Goal: Navigation & Orientation: Find specific page/section

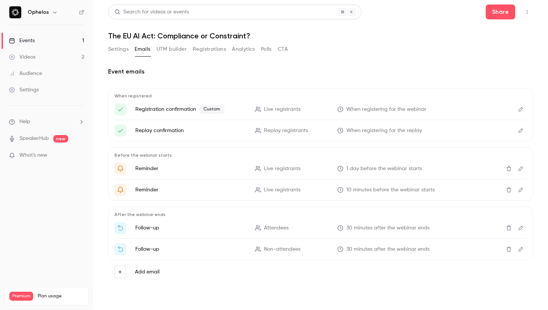
click at [192, 51] on div "Settings Emails UTM builder Registrations Analytics Polls CTA" at bounding box center [198, 49] width 180 height 12
click at [206, 50] on button "Registrations" at bounding box center [209, 49] width 33 height 12
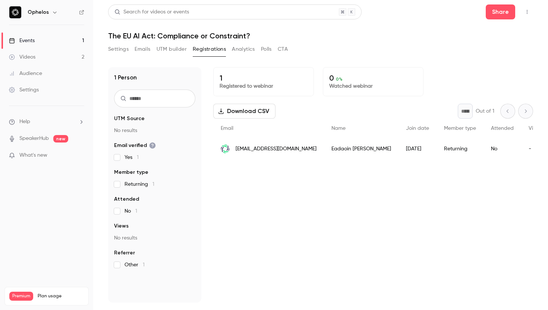
click at [123, 48] on button "Settings" at bounding box center [118, 49] width 20 height 12
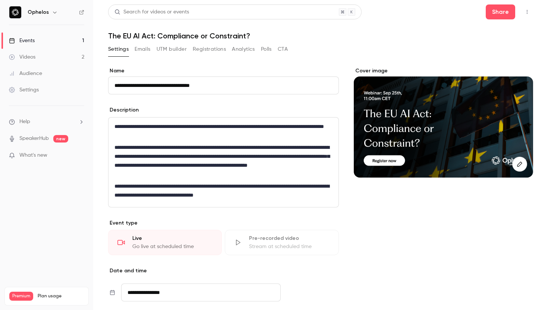
click at [146, 50] on button "Emails" at bounding box center [143, 49] width 16 height 12
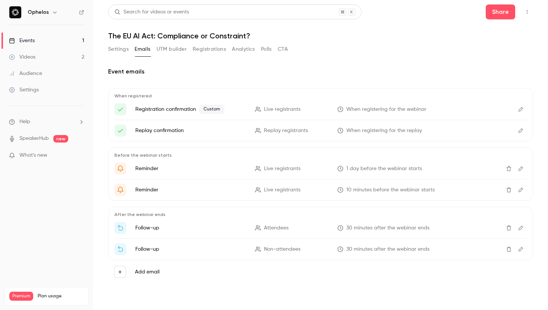
click at [59, 38] on link "Events 1" at bounding box center [46, 40] width 93 height 16
